Goal: Information Seeking & Learning: Learn about a topic

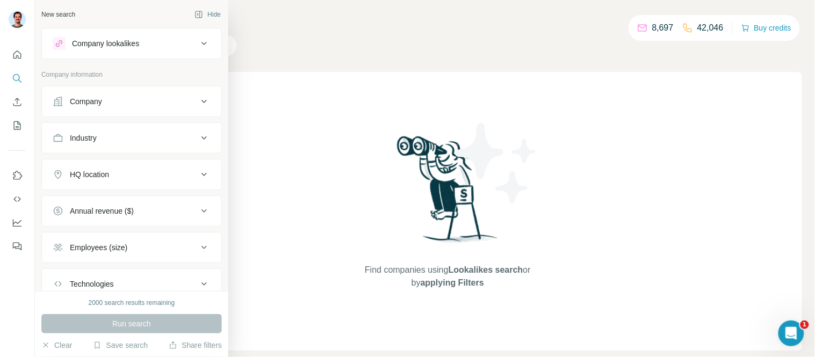
click at [198, 40] on icon at bounding box center [204, 43] width 13 height 13
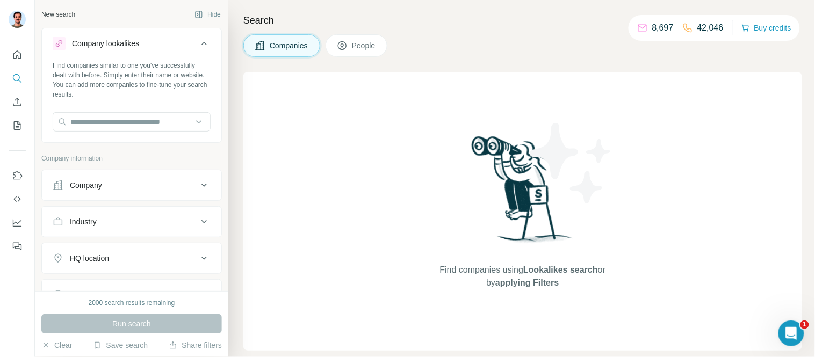
click at [198, 40] on icon at bounding box center [204, 43] width 13 height 13
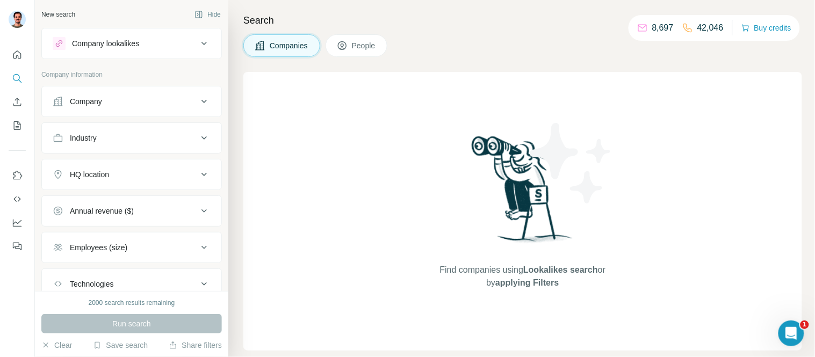
click at [369, 47] on span "People" at bounding box center [364, 45] width 25 height 11
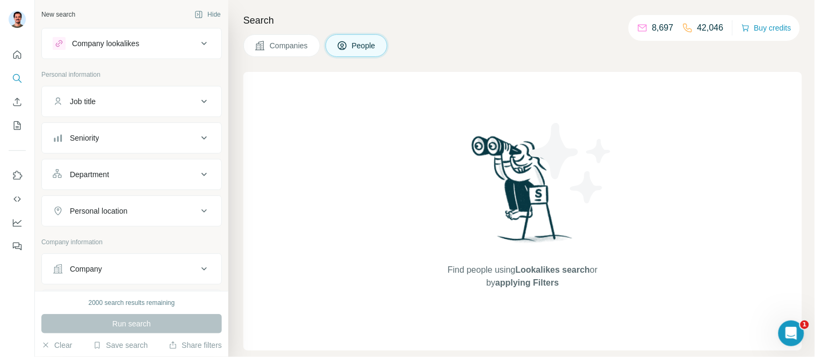
drag, startPoint x: 287, startPoint y: 47, endPoint x: 275, endPoint y: 49, distance: 12.5
click at [277, 49] on span "Companies" at bounding box center [289, 45] width 39 height 11
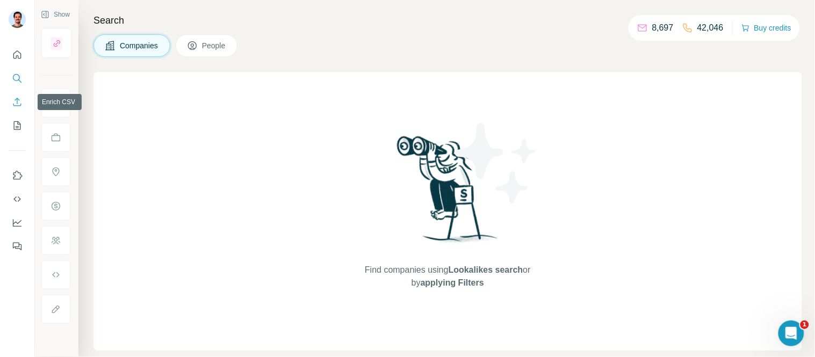
click at [21, 101] on icon "Enrich CSV" at bounding box center [17, 102] width 11 height 11
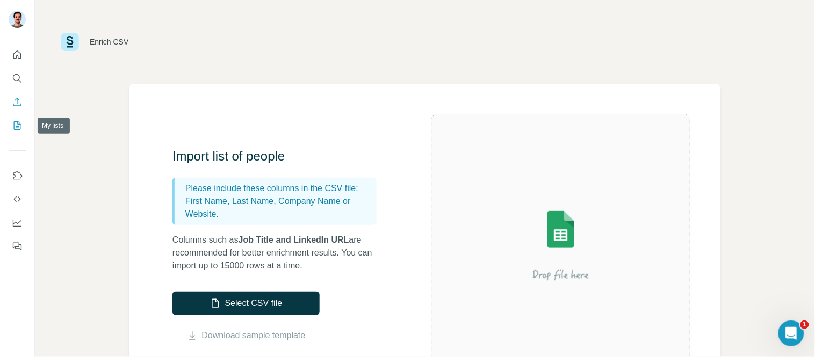
click at [15, 125] on icon "My lists" at bounding box center [17, 125] width 11 height 11
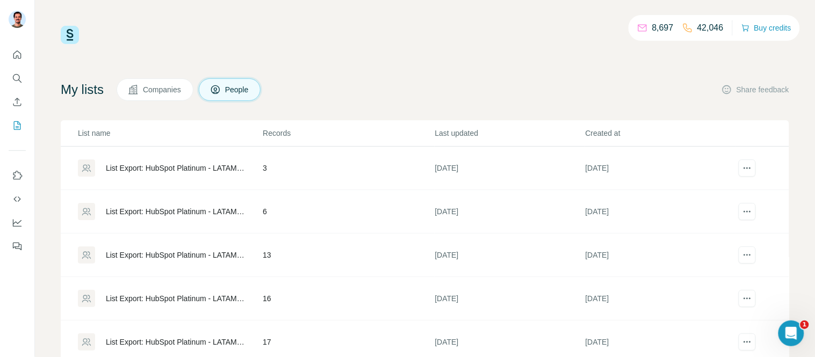
click at [160, 90] on span "Companies" at bounding box center [162, 89] width 39 height 11
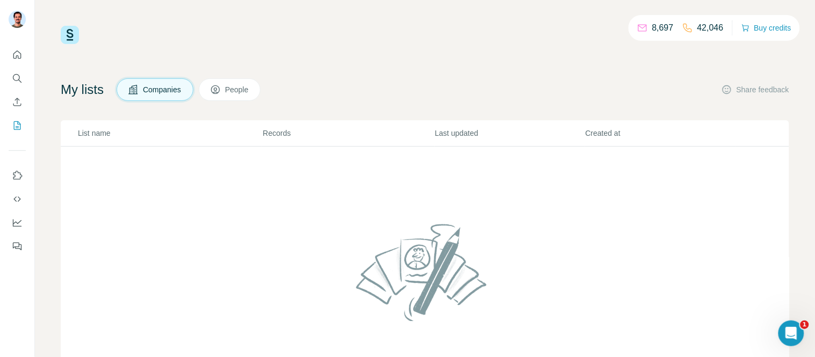
click at [247, 89] on span "People" at bounding box center [237, 89] width 25 height 11
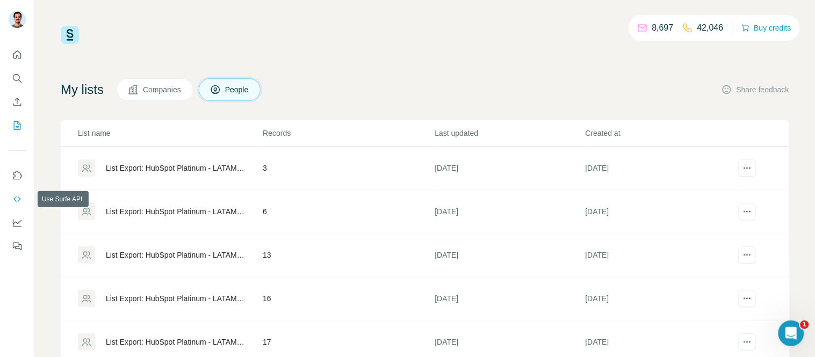
click at [16, 198] on icon "Use Surfe API" at bounding box center [17, 199] width 11 height 11
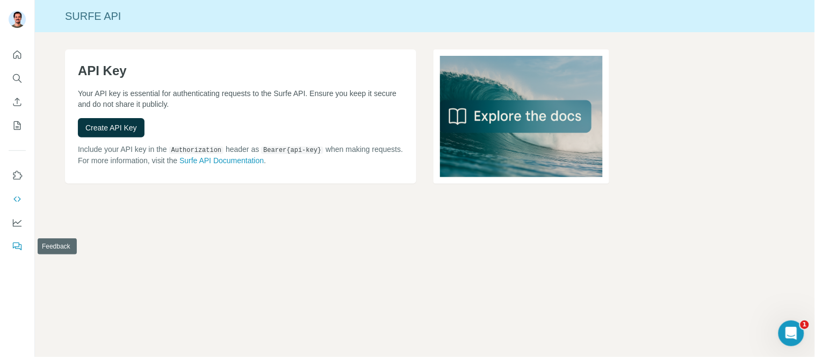
click at [13, 247] on icon "Feedback" at bounding box center [16, 246] width 6 height 6
click at [20, 74] on icon "Search" at bounding box center [17, 78] width 11 height 11
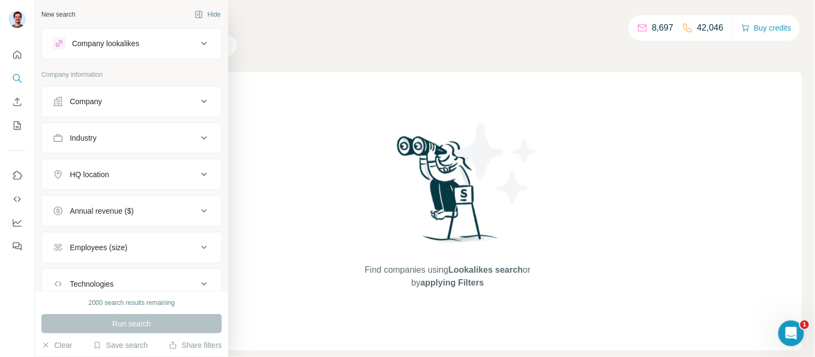
click at [117, 42] on div "Company lookalikes" at bounding box center [105, 43] width 67 height 11
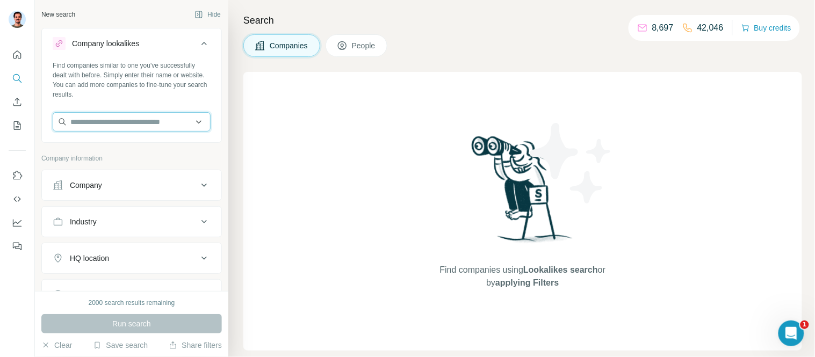
click at [125, 121] on input "text" at bounding box center [132, 121] width 158 height 19
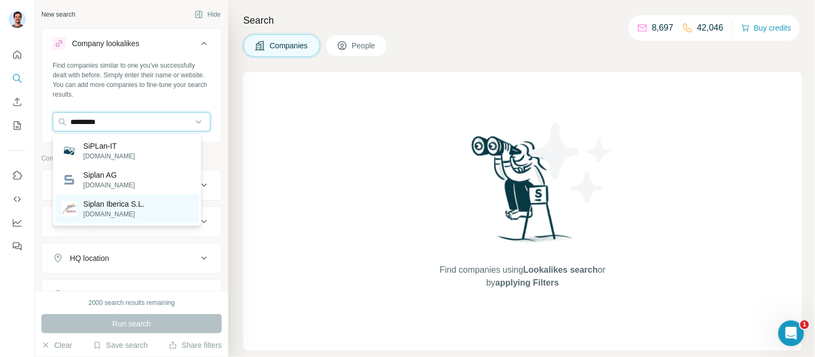
type input "*********"
click at [104, 208] on p "Siplan Iberica S.L." at bounding box center [113, 204] width 61 height 11
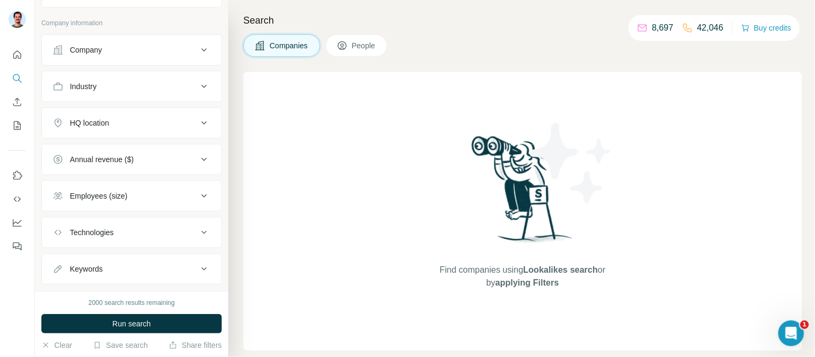
scroll to position [179, 0]
click at [134, 117] on div "HQ location" at bounding box center [125, 121] width 145 height 11
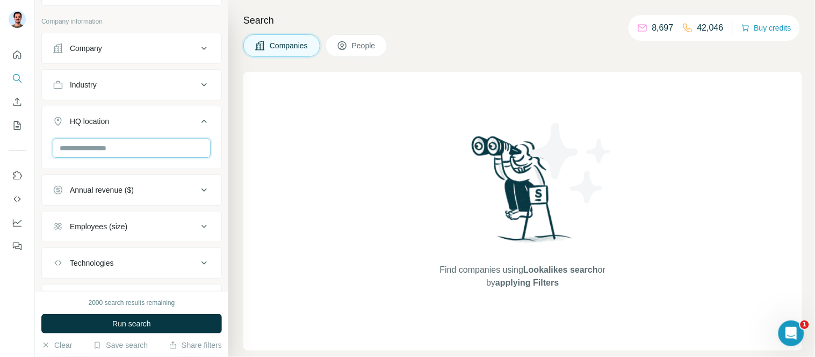
click at [113, 157] on input "text" at bounding box center [132, 148] width 158 height 19
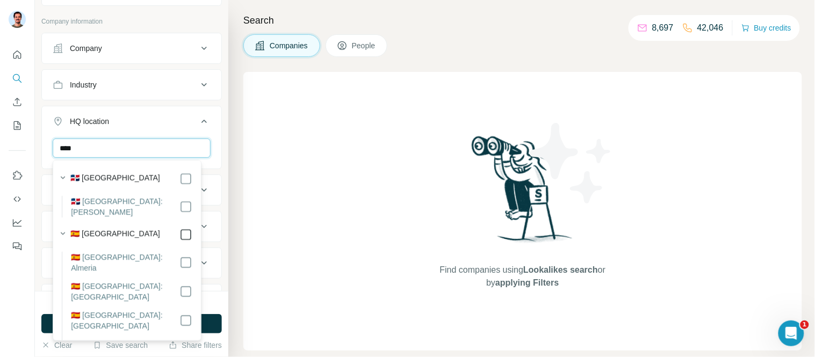
type input "****"
click at [54, 119] on icon at bounding box center [58, 121] width 11 height 11
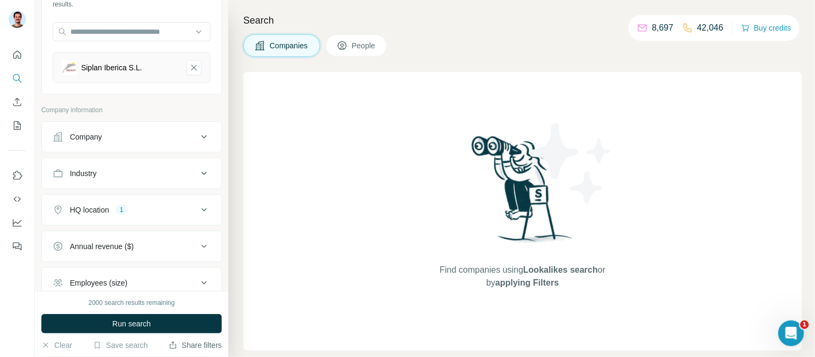
scroll to position [142, 0]
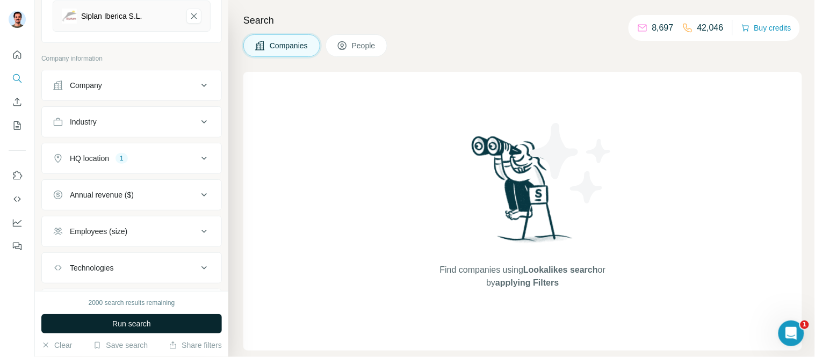
click at [135, 323] on span "Run search" at bounding box center [131, 324] width 39 height 11
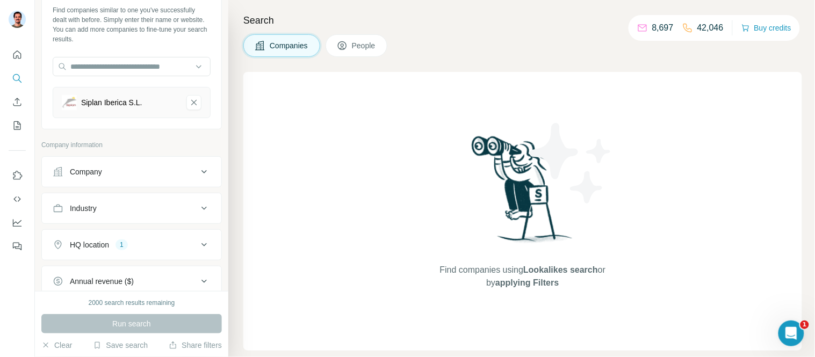
scroll to position [119, 0]
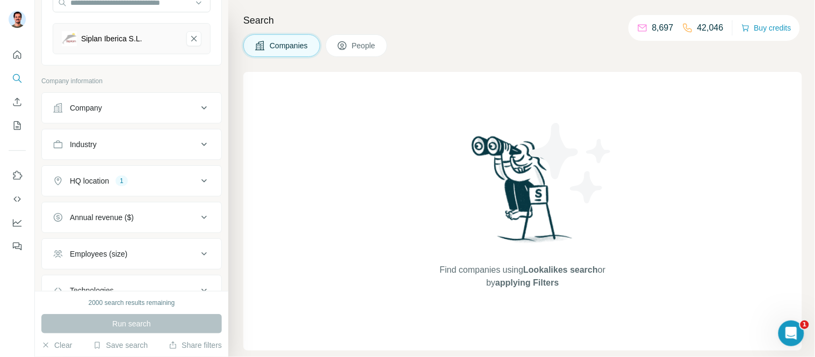
click at [138, 181] on div "HQ location 1" at bounding box center [125, 181] width 145 height 11
click at [125, 232] on icon "button" at bounding box center [129, 232] width 9 height 9
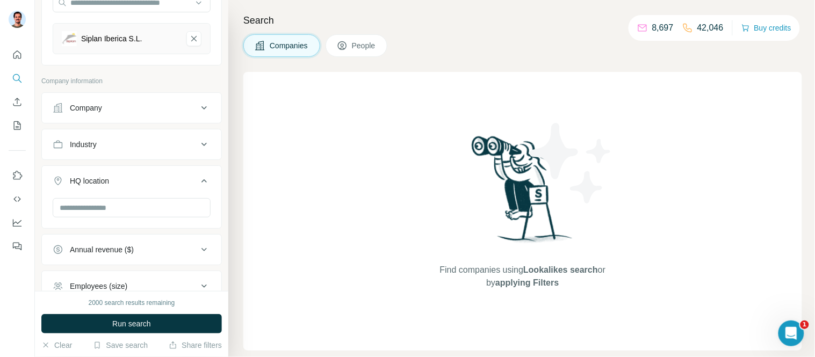
click at [106, 320] on button "Run search" at bounding box center [131, 323] width 181 height 19
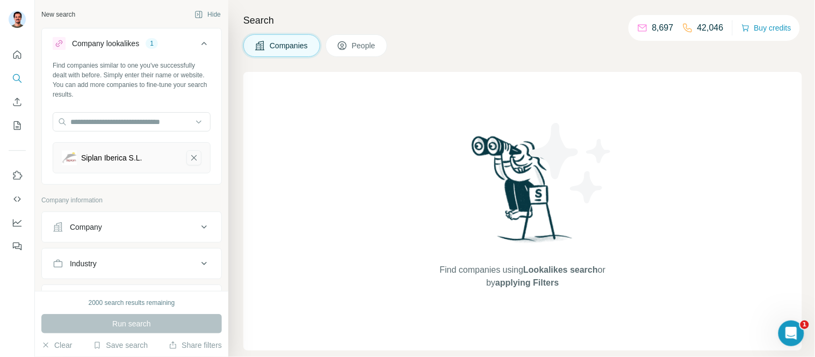
click at [189, 157] on icon "Siplan Iberica S.L.-remove-button" at bounding box center [194, 158] width 10 height 11
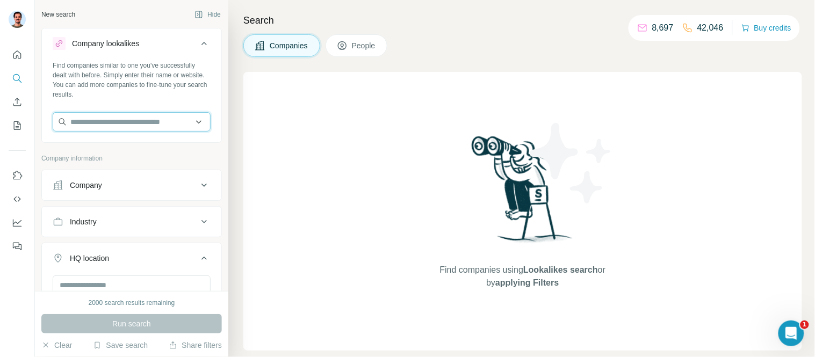
click at [133, 124] on input "text" at bounding box center [132, 121] width 158 height 19
type input "*"
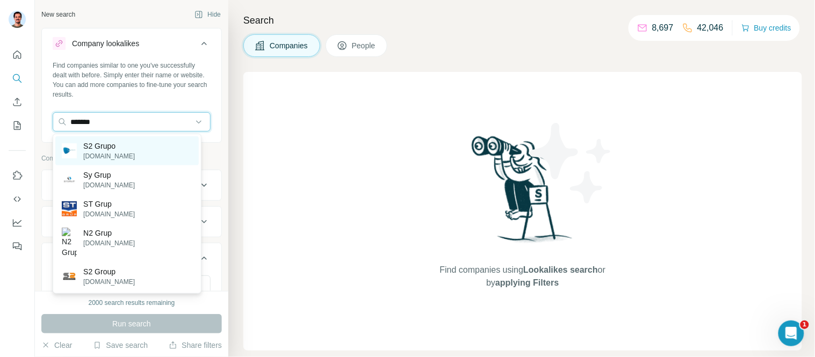
type input "*******"
click at [121, 153] on div "S2 Grupo s2grupo.es" at bounding box center [126, 150] width 143 height 29
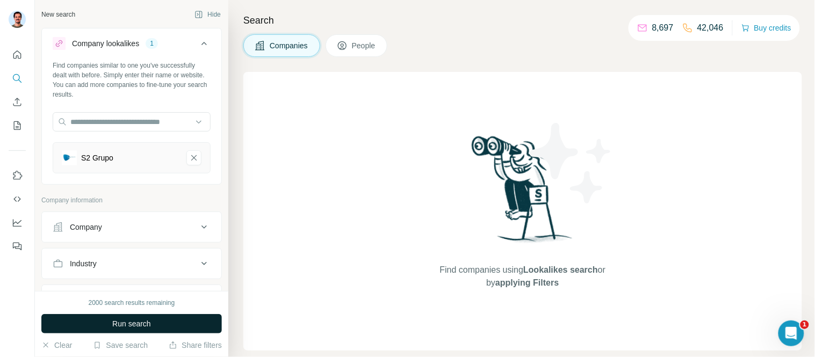
click at [114, 331] on button "Run search" at bounding box center [131, 323] width 181 height 19
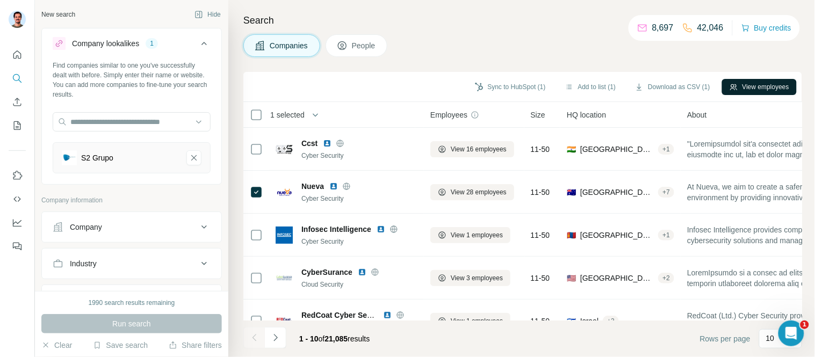
click at [734, 86] on icon "button" at bounding box center [734, 87] width 9 height 9
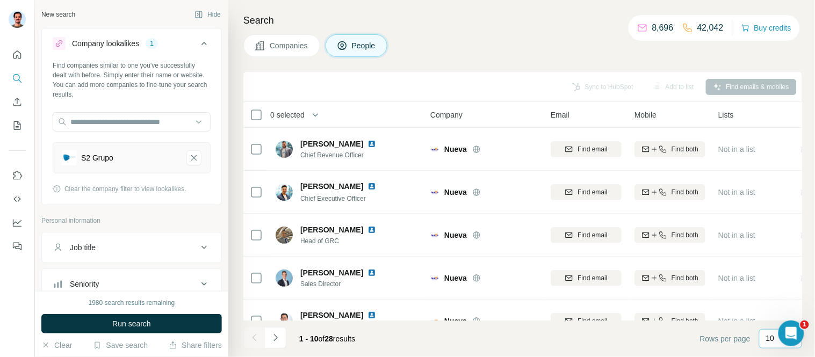
click at [767, 342] on p "10" at bounding box center [770, 338] width 9 height 11
click at [774, 257] on p "60" at bounding box center [773, 256] width 9 height 11
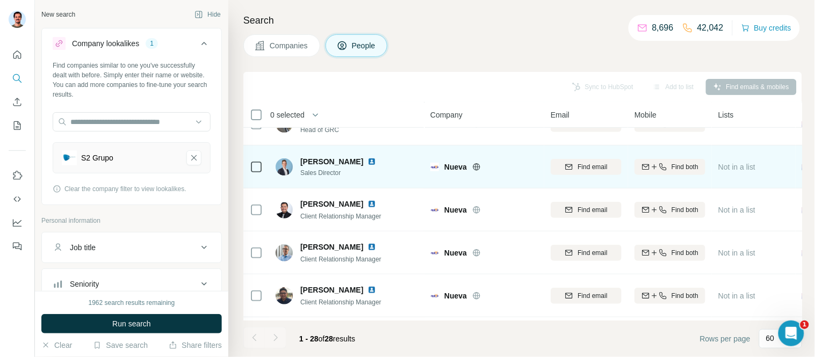
scroll to position [119, 0]
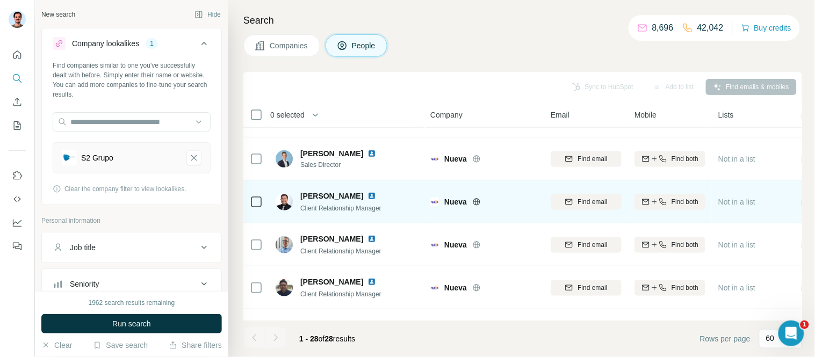
click at [372, 197] on img at bounding box center [371, 196] width 9 height 9
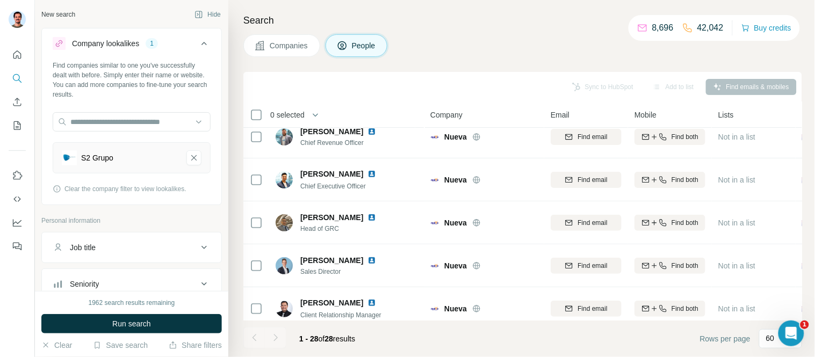
scroll to position [0, 0]
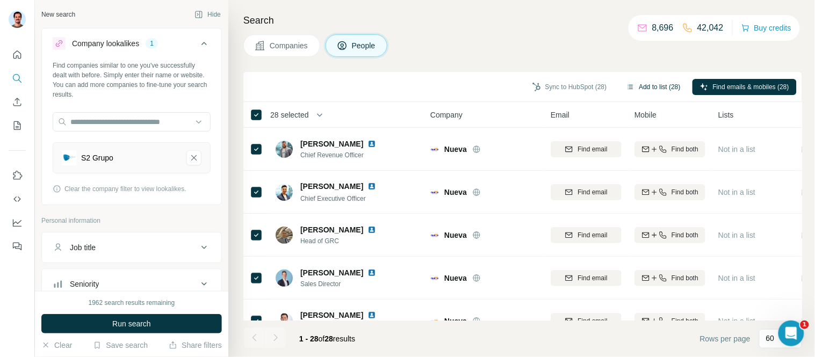
click at [636, 85] on button "Add to list (28)" at bounding box center [653, 87] width 69 height 16
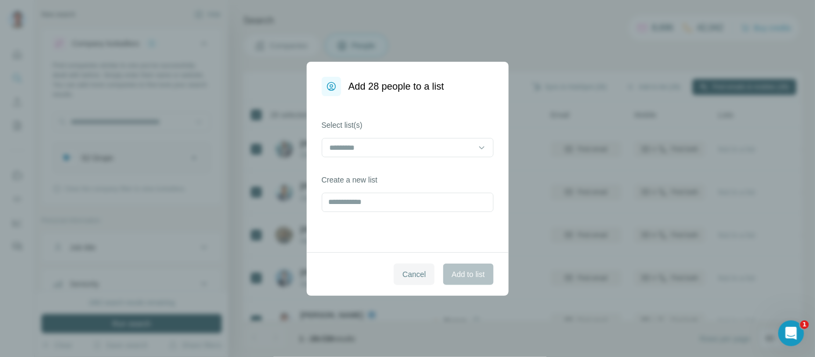
click at [420, 276] on span "Cancel" at bounding box center [414, 274] width 24 height 11
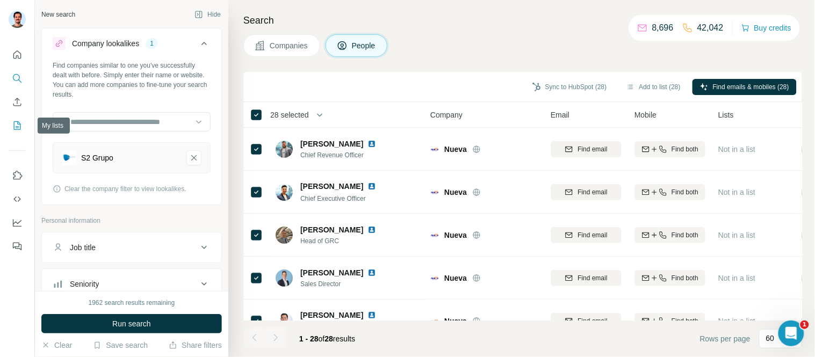
click at [18, 125] on icon "My lists" at bounding box center [17, 125] width 11 height 11
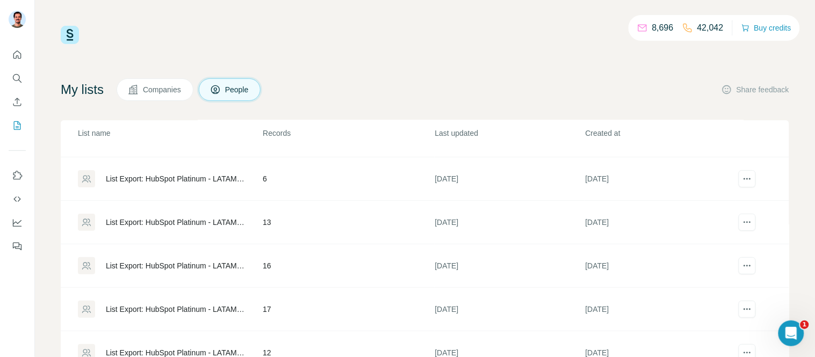
scroll to position [60, 0]
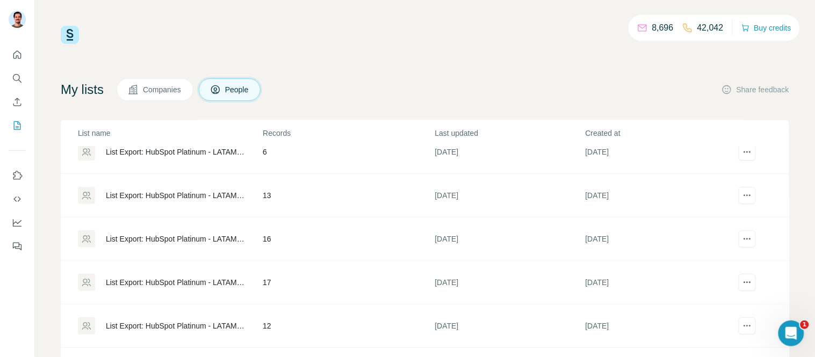
click at [197, 238] on div "List Export: HubSpot Platinum - LATAM - 18/06/2025 18:39" at bounding box center [175, 239] width 139 height 11
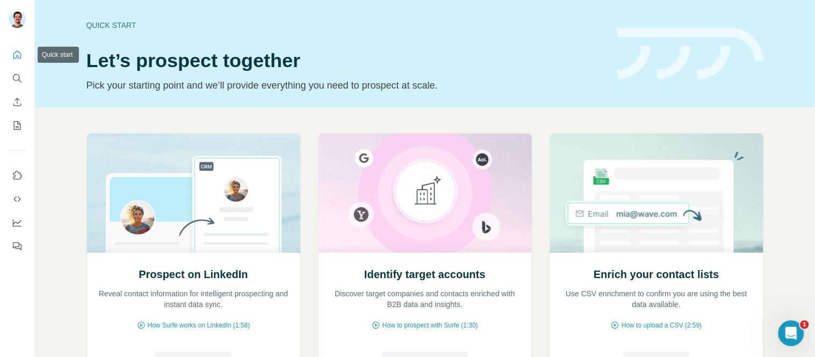
click at [14, 56] on icon "Quick start" at bounding box center [17, 54] width 11 height 11
